Goal: Task Accomplishment & Management: Use online tool/utility

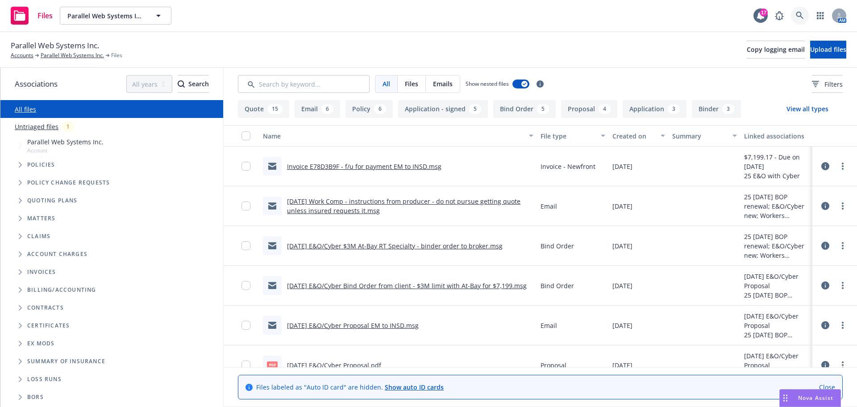
click at [797, 14] on icon at bounding box center [800, 16] width 8 height 8
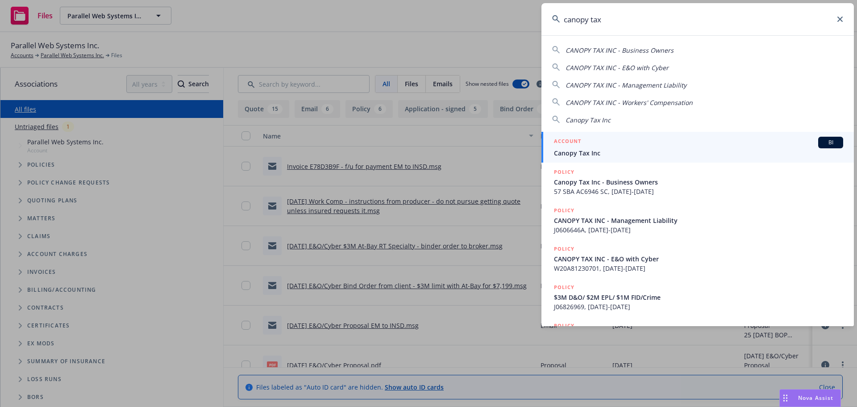
type input "canopy tax"
click at [584, 150] on span "Canopy Tax Inc" at bounding box center [698, 152] width 289 height 9
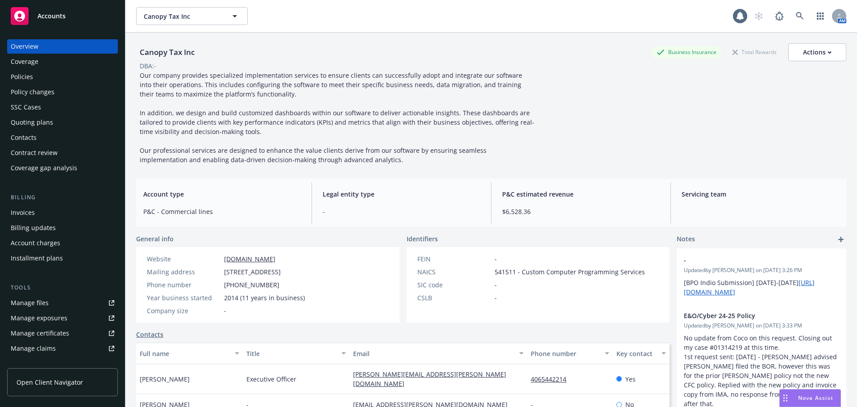
click at [43, 120] on div "Quoting plans" at bounding box center [32, 122] width 42 height 14
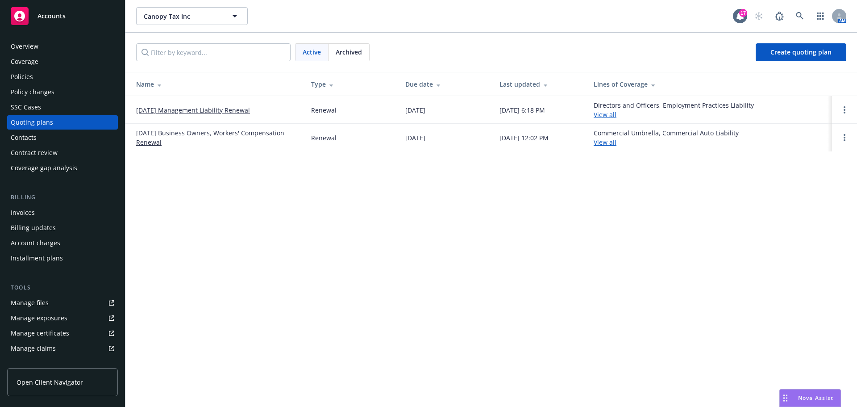
click at [26, 79] on div "Policies" at bounding box center [22, 77] width 22 height 14
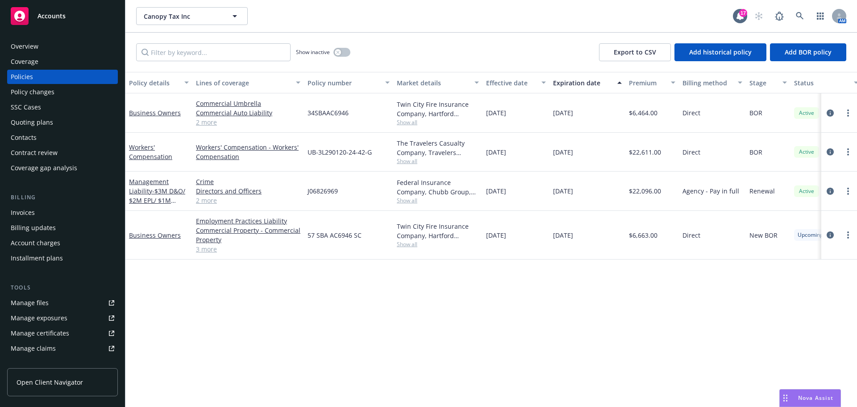
click at [48, 123] on div "Quoting plans" at bounding box center [32, 122] width 42 height 14
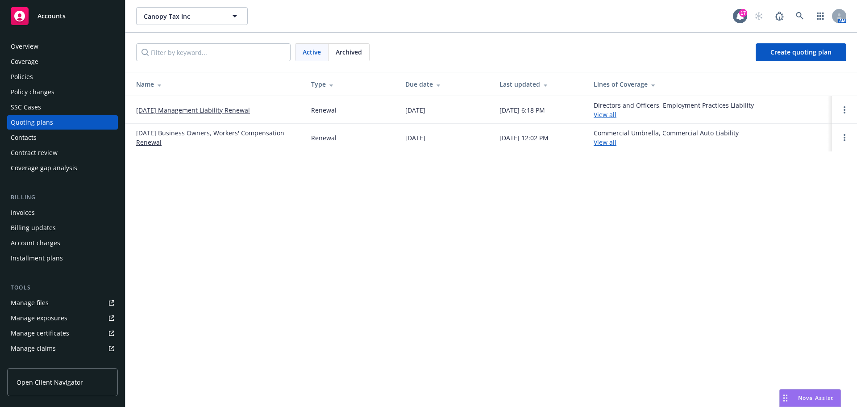
click at [191, 135] on link "[DATE] Business Owners, Workers' Compensation Renewal" at bounding box center [216, 137] width 161 height 19
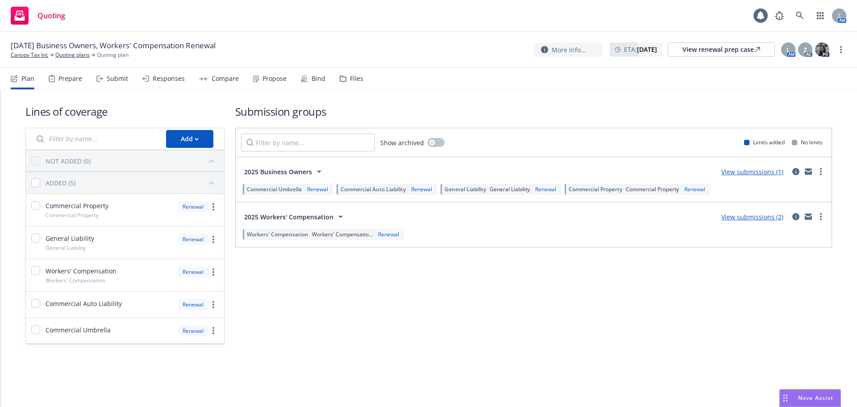
click at [120, 81] on div "Submit" at bounding box center [117, 78] width 21 height 7
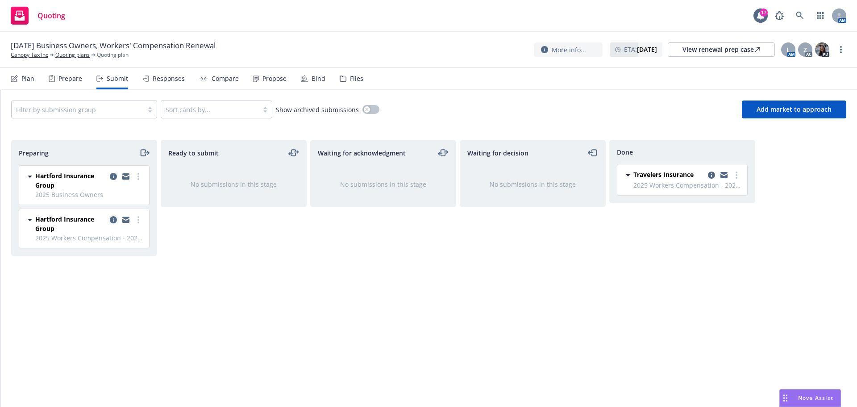
click at [117, 221] on icon "copy logging email" at bounding box center [113, 219] width 7 height 7
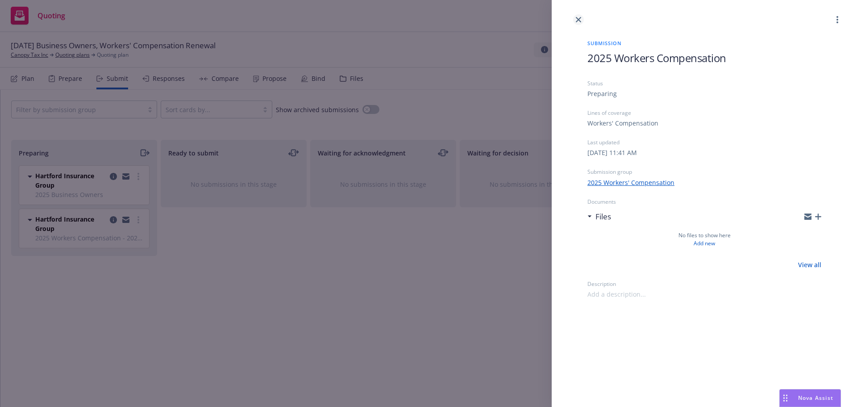
click at [581, 21] on icon "close" at bounding box center [578, 19] width 5 height 5
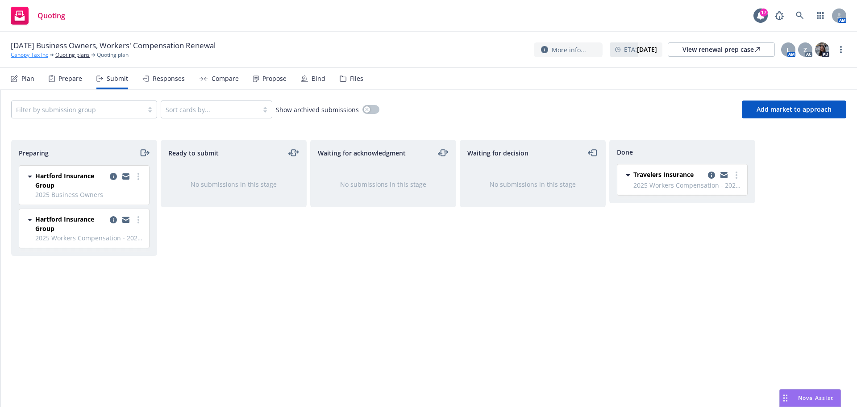
click at [29, 56] on link "Canopy Tax Inc" at bounding box center [29, 55] width 37 height 8
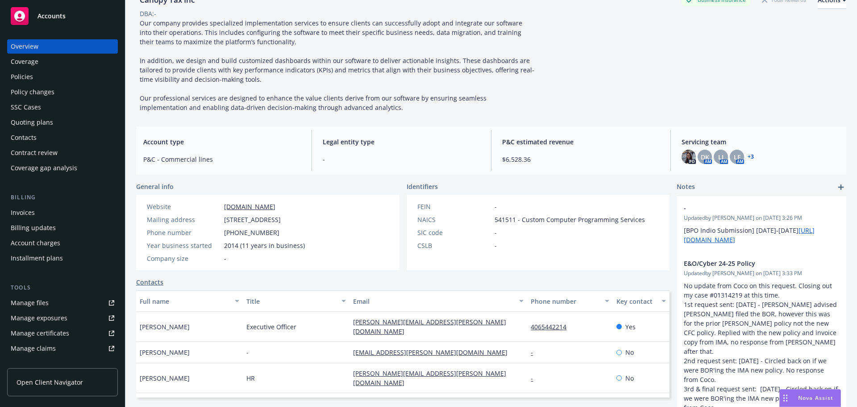
scroll to position [154, 0]
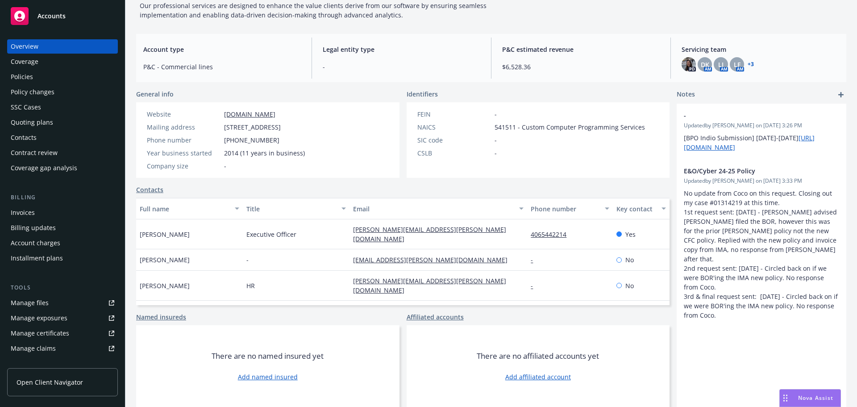
drag, startPoint x: 33, startPoint y: 76, endPoint x: 293, endPoint y: 147, distance: 269.6
click at [33, 76] on div "Policies" at bounding box center [63, 77] width 104 height 14
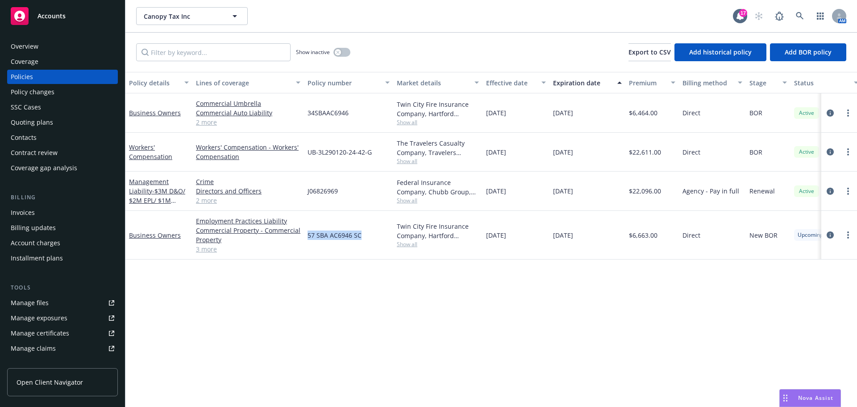
drag, startPoint x: 307, startPoint y: 233, endPoint x: 362, endPoint y: 235, distance: 54.9
click at [362, 235] on div "57 SBA AC6946 SC" at bounding box center [348, 235] width 89 height 49
copy span "57 SBA AC6946 SC"
click at [37, 123] on div "Quoting plans" at bounding box center [32, 122] width 42 height 14
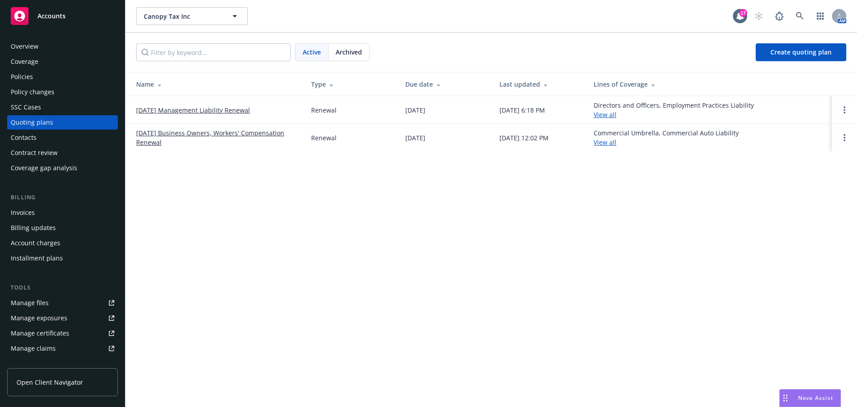
click at [193, 131] on link "[DATE] Business Owners, Workers' Compensation Renewal" at bounding box center [216, 137] width 161 height 19
